Goal: Check status: Check status

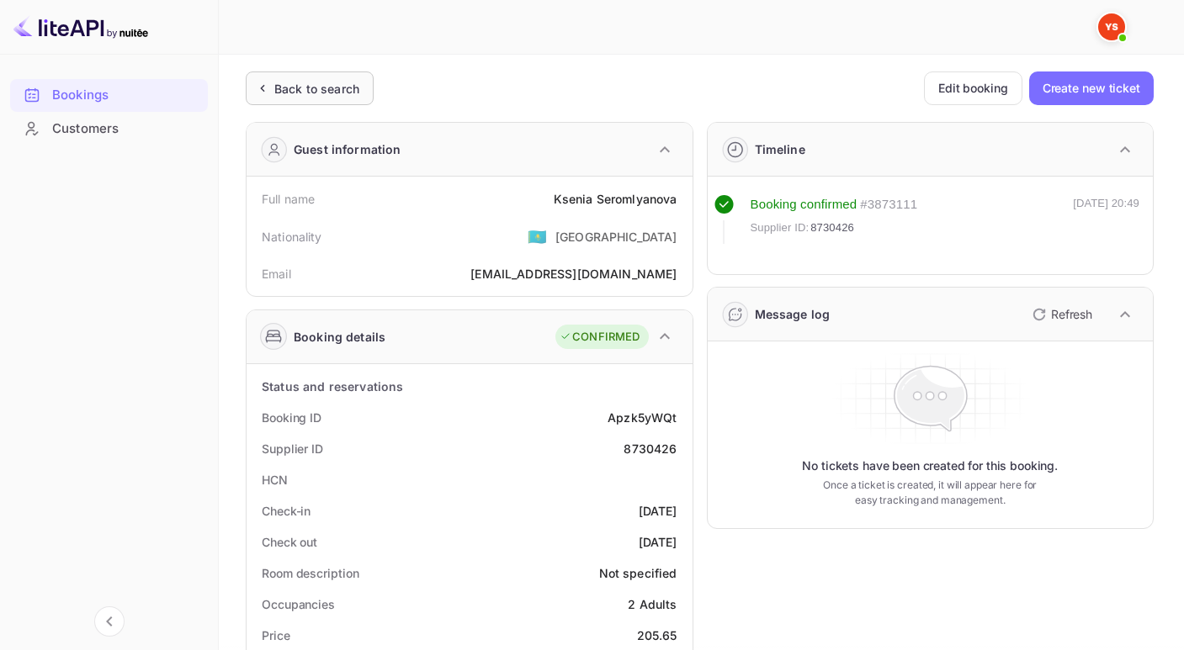
click at [283, 82] on div "Back to search" at bounding box center [316, 89] width 85 height 18
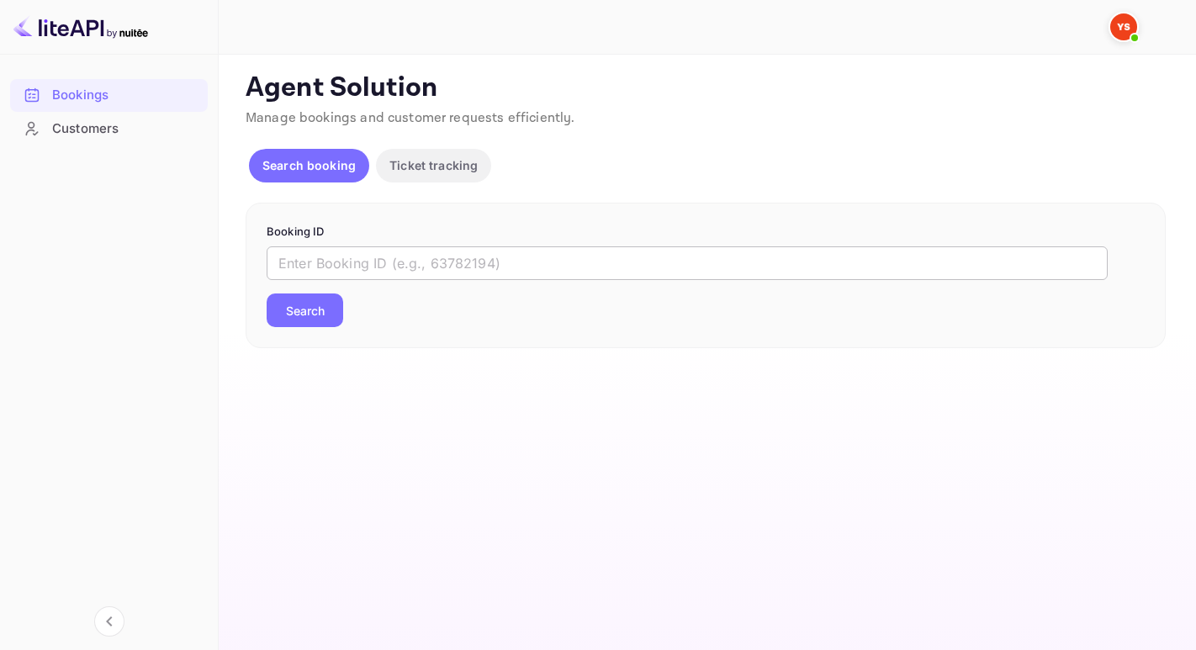
click at [402, 264] on input "text" at bounding box center [687, 264] width 841 height 34
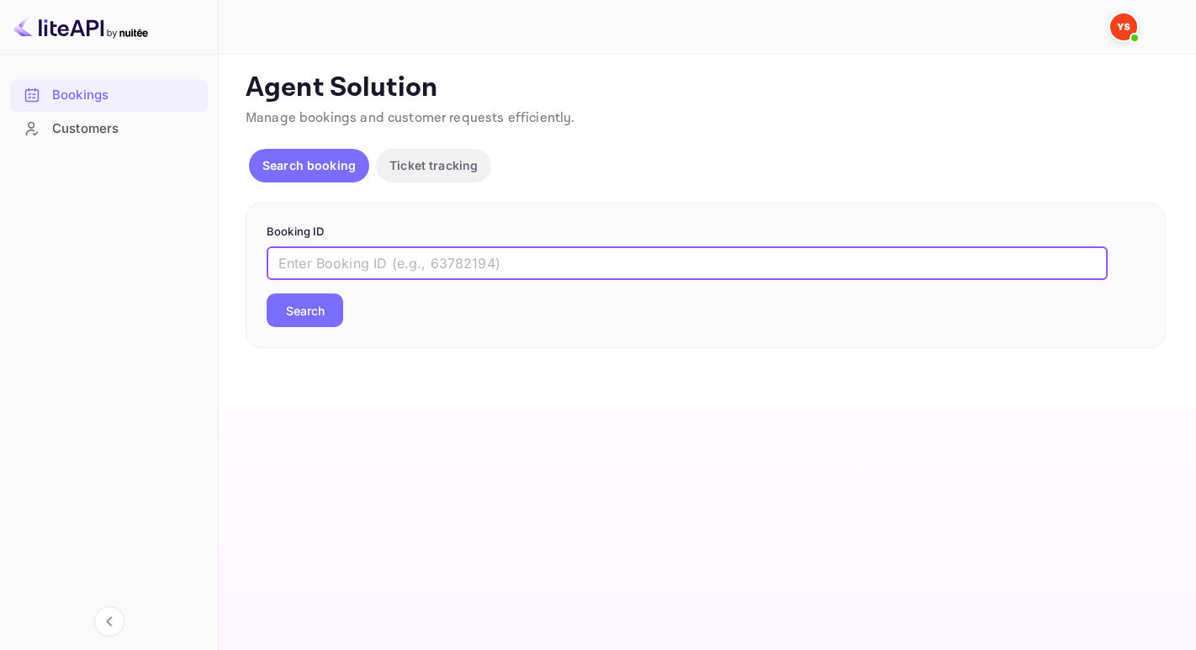
paste input "9314537"
type input "9314537"
click at [267, 294] on button "Search" at bounding box center [305, 311] width 77 height 34
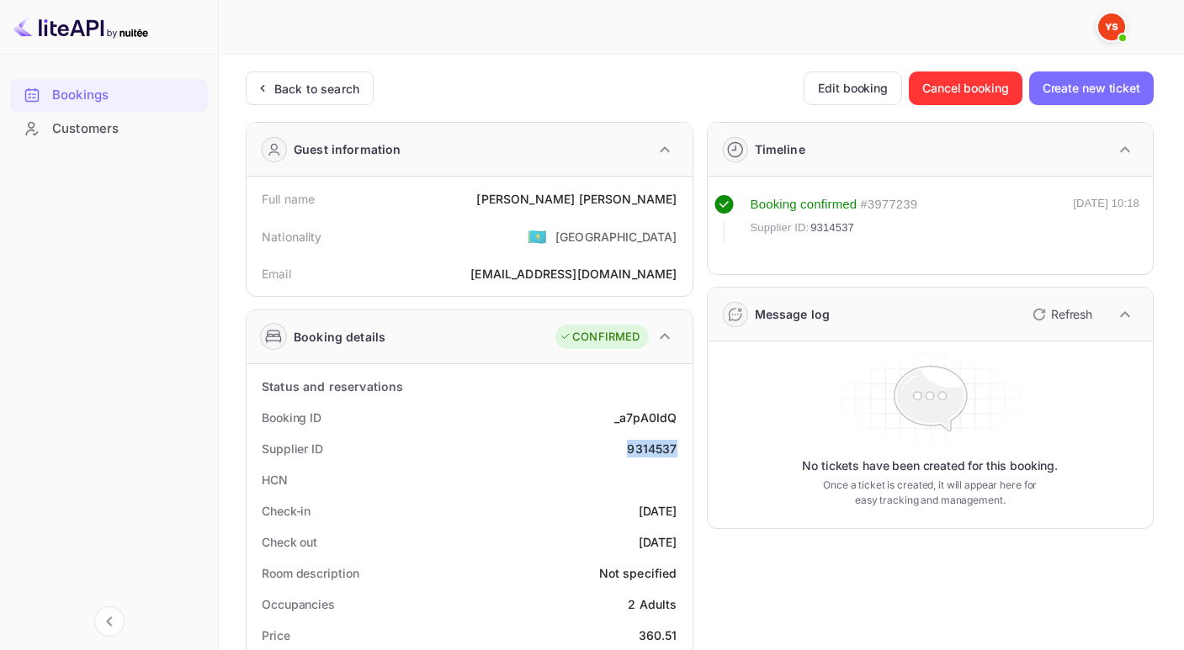
drag, startPoint x: 625, startPoint y: 452, endPoint x: 686, endPoint y: 446, distance: 60.9
copy div "9314537"
click at [554, 193] on div "[PERSON_NAME]" at bounding box center [576, 199] width 200 height 18
drag, startPoint x: 527, startPoint y: 203, endPoint x: 678, endPoint y: 195, distance: 151.6
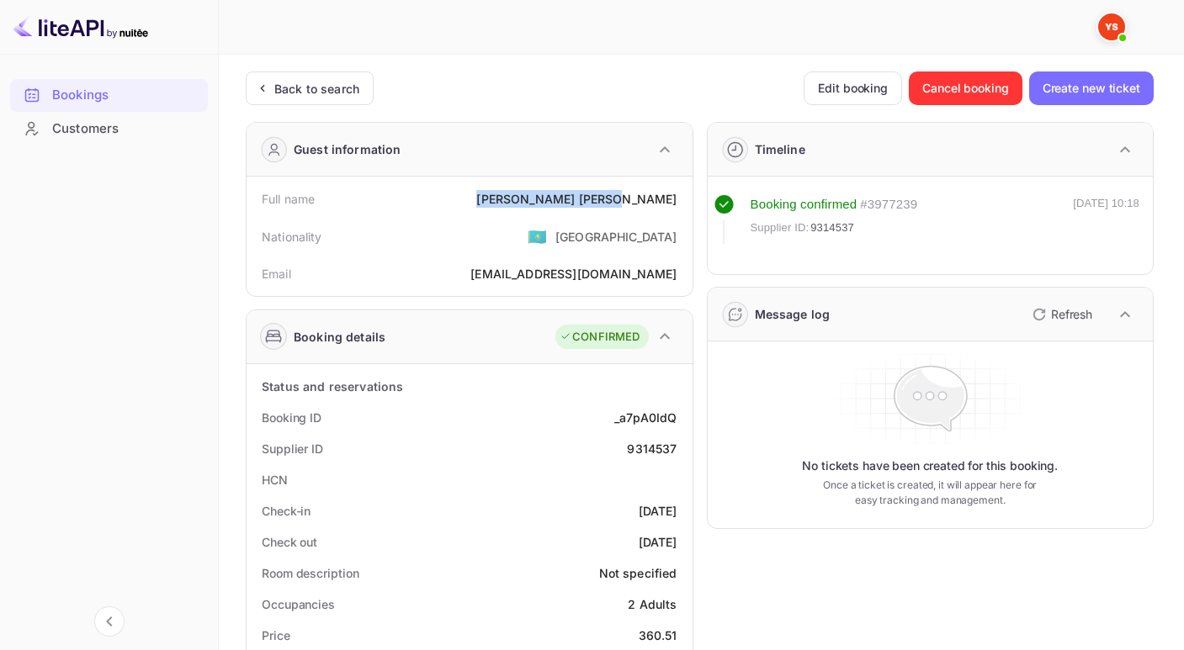
click at [678, 195] on div "Full name [PERSON_NAME]" at bounding box center [469, 198] width 432 height 31
copy div "[PERSON_NAME]"
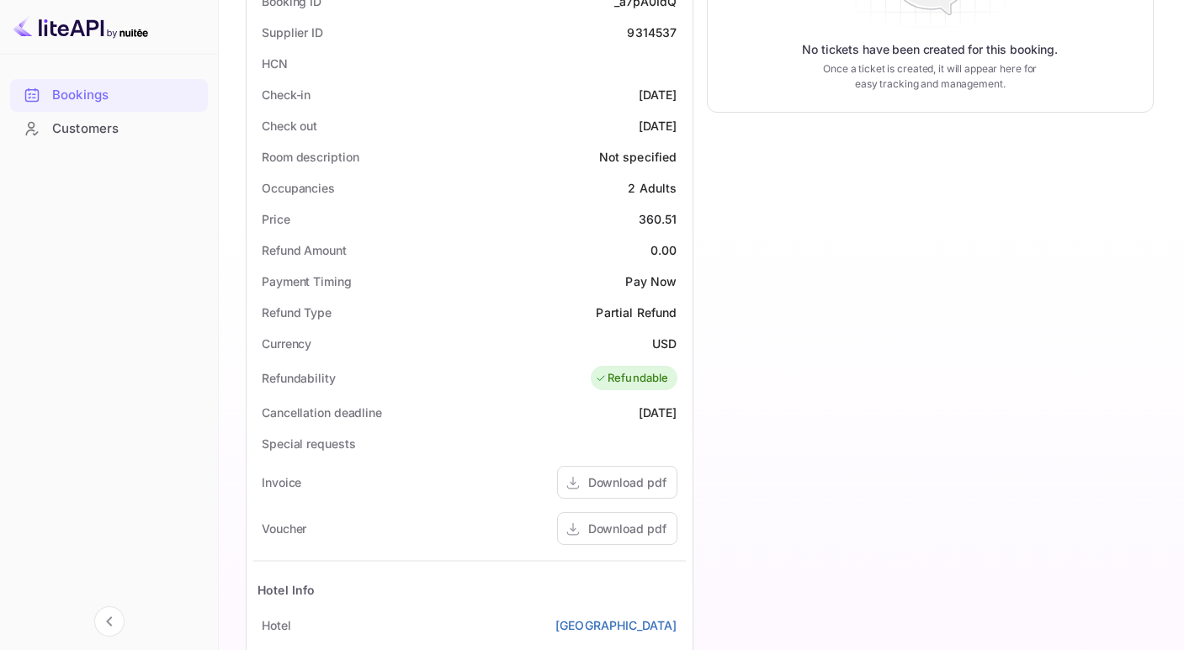
scroll to position [496, 0]
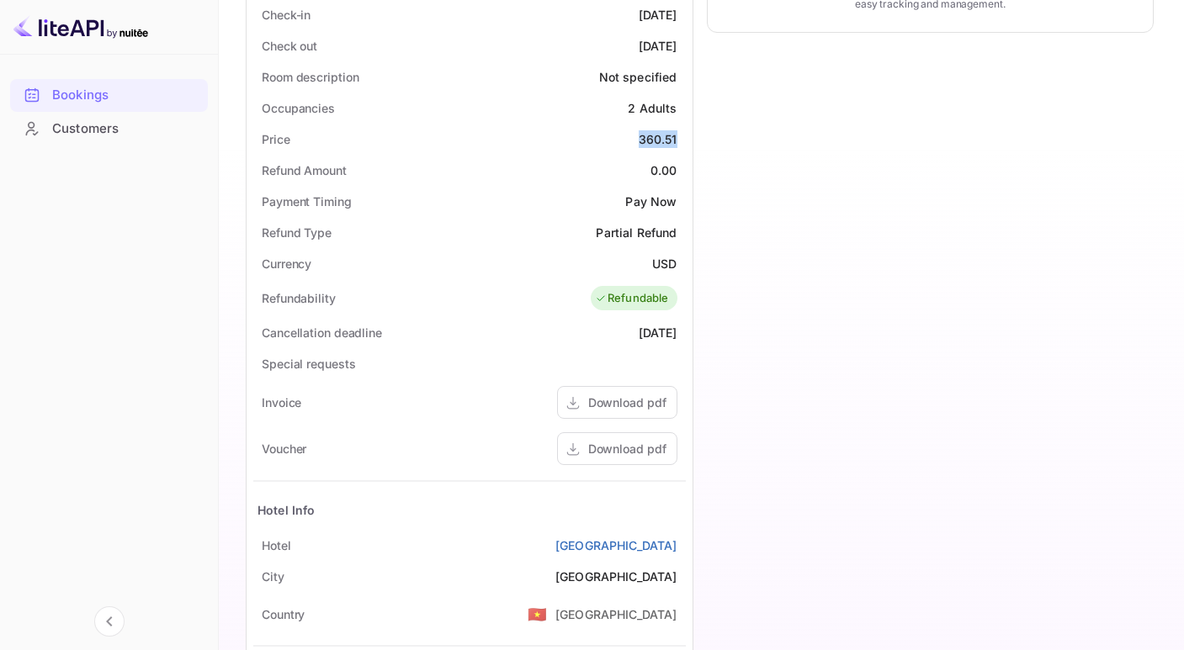
drag, startPoint x: 634, startPoint y: 144, endPoint x: 682, endPoint y: 143, distance: 48.0
click at [682, 143] on div "Price 360.51" at bounding box center [469, 139] width 432 height 31
copy div "360.51"
